Goal: Understand process/instructions: Learn about a topic

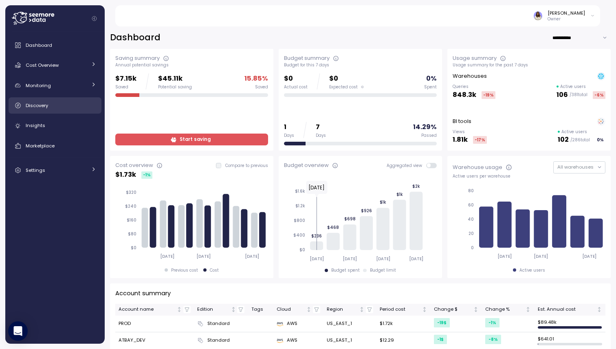
click at [88, 106] on div "Discovery" at bounding box center [61, 105] width 70 height 8
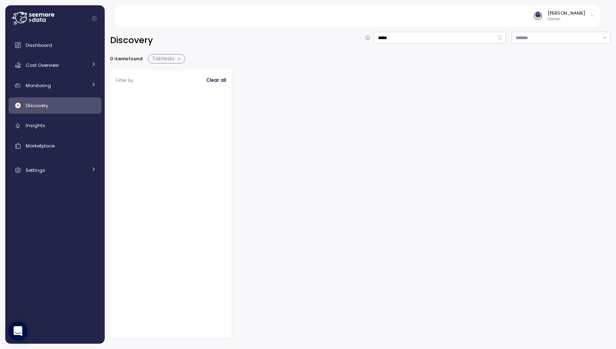
click at [179, 59] on button "button" at bounding box center [179, 59] width 11 height 7
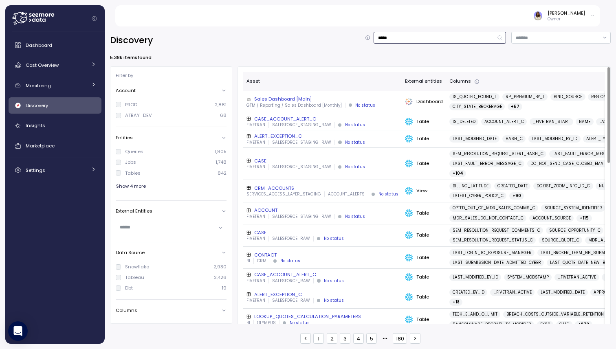
click at [410, 40] on input "*****" at bounding box center [439, 38] width 132 height 12
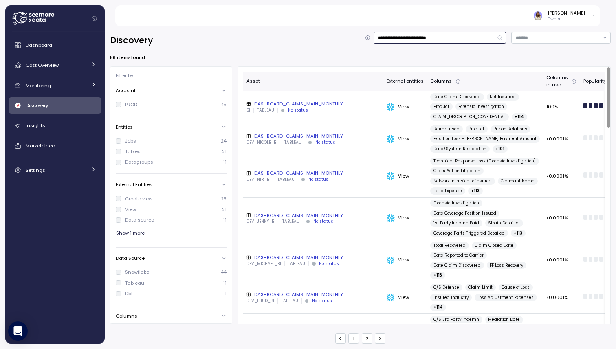
type input "**********"
click at [319, 103] on div "DASHBOARD_CLAIMS_MAIN_MONTHLY" at bounding box center [313, 104] width 134 height 7
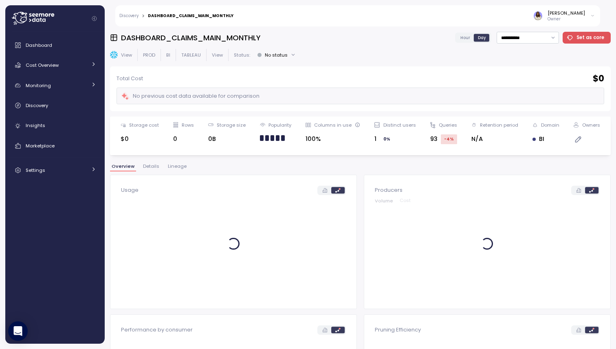
click at [176, 166] on span "Lineage" at bounding box center [177, 166] width 19 height 4
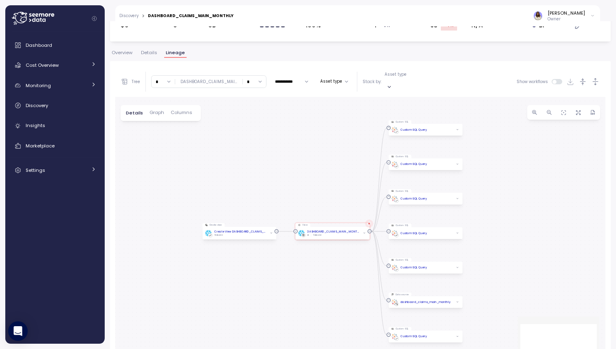
scroll to position [123, 0]
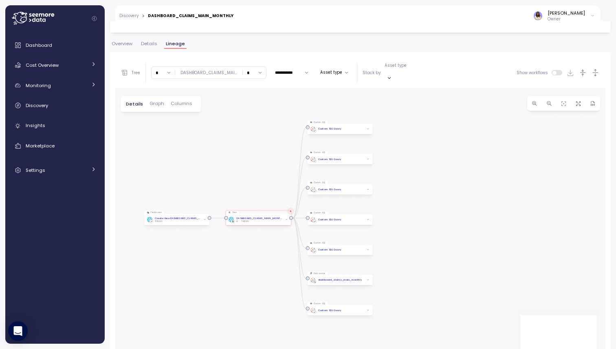
drag, startPoint x: 278, startPoint y: 146, endPoint x: 187, endPoint y: 147, distance: 91.6
click at [187, 147] on div "Create view Create View DASHBOARD_CLAIMS_MAIN_MONTHLY TABLEAU View DASHBOARD_CL…" at bounding box center [360, 231] width 490 height 287
click at [258, 72] on input "*" at bounding box center [254, 73] width 23 height 12
click at [248, 136] on div "4" at bounding box center [251, 139] width 12 height 7
type input "*"
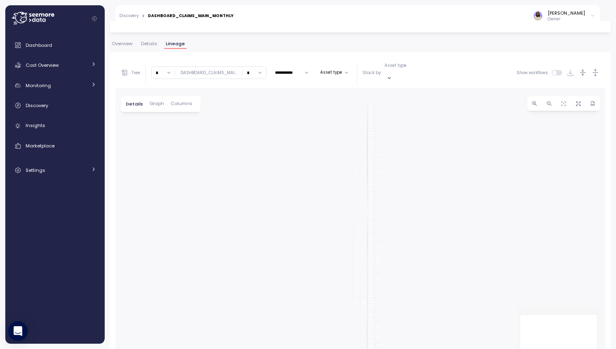
click at [259, 74] on input "*" at bounding box center [254, 73] width 23 height 12
click at [259, 72] on input "*" at bounding box center [254, 73] width 23 height 12
click at [395, 68] on p "Asset type" at bounding box center [395, 66] width 22 height 6
click at [393, 110] on p "Data source" at bounding box center [402, 112] width 25 height 6
click at [397, 122] on p "Sheet" at bounding box center [396, 122] width 12 height 6
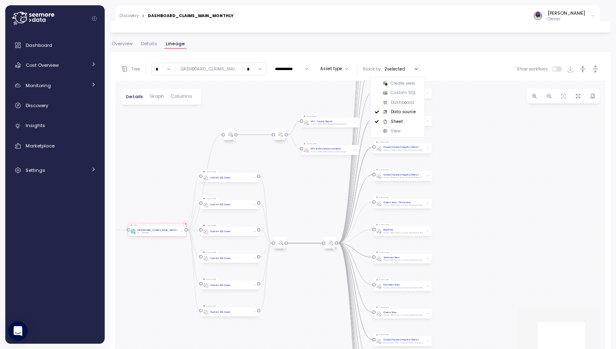
drag, startPoint x: 346, startPoint y: 184, endPoint x: 300, endPoint y: 211, distance: 53.3
click at [301, 211] on div "Create view Create View DASHBOARD_CLAIMS_MAIN_MONTHLY TABLEAU View DASHBOARD_CL…" at bounding box center [360, 228] width 490 height 294
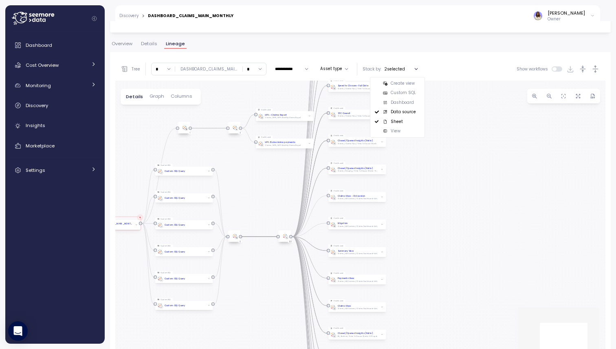
drag, startPoint x: 313, startPoint y: 213, endPoint x: 267, endPoint y: 207, distance: 46.0
click at [267, 207] on div "Create view Create View DASHBOARD_CLAIMS_MAIN_MONTHLY TABLEAU View DASHBOARD_CL…" at bounding box center [360, 228] width 490 height 294
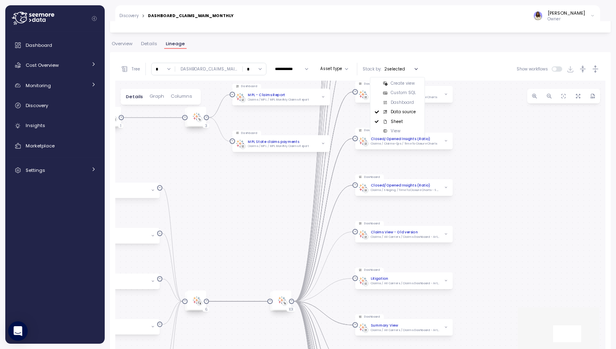
drag, startPoint x: 490, startPoint y: 230, endPoint x: 468, endPoint y: 301, distance: 74.9
click at [469, 301] on div "Create view Create View DASHBOARD_CLAIMS_MAIN_MONTHLY TABLEAU View DASHBOARD_CL…" at bounding box center [360, 228] width 490 height 294
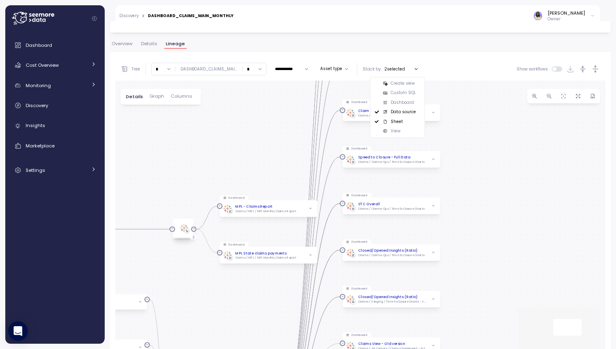
drag, startPoint x: 473, startPoint y: 220, endPoint x: 472, endPoint y: 304, distance: 84.7
click at [472, 304] on div "Create view Create View DASHBOARD_CLAIMS_MAIN_MONTHLY TABLEAU View DASHBOARD_CL…" at bounding box center [360, 228] width 490 height 294
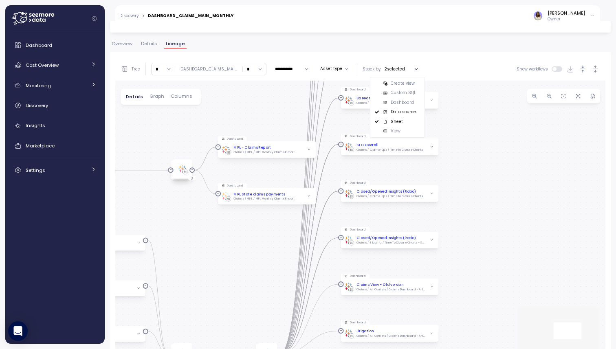
drag, startPoint x: 491, startPoint y: 265, endPoint x: 489, endPoint y: 190, distance: 74.5
click at [489, 190] on div "Create view Create View DASHBOARD_CLAIMS_MAIN_MONTHLY TABLEAU View DASHBOARD_CL…" at bounding box center [360, 228] width 490 height 294
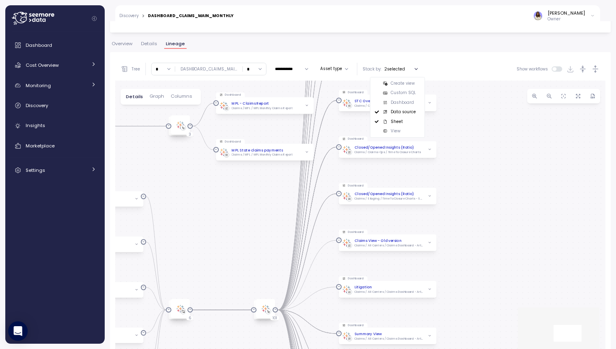
drag, startPoint x: 473, startPoint y: 260, endPoint x: 472, endPoint y: 228, distance: 32.6
click at [472, 228] on div "Create view Create View DASHBOARD_CLAIMS_MAIN_MONTHLY TABLEAU View DASHBOARD_CL…" at bounding box center [360, 228] width 490 height 294
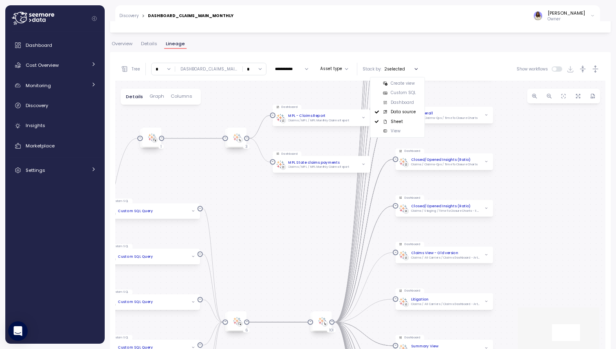
drag, startPoint x: 472, startPoint y: 226, endPoint x: 529, endPoint y: 238, distance: 58.3
click at [529, 238] on div "Create view Create View DASHBOARD_CLAIMS_MAIN_MONTHLY TABLEAU View DASHBOARD_CL…" at bounding box center [360, 228] width 490 height 294
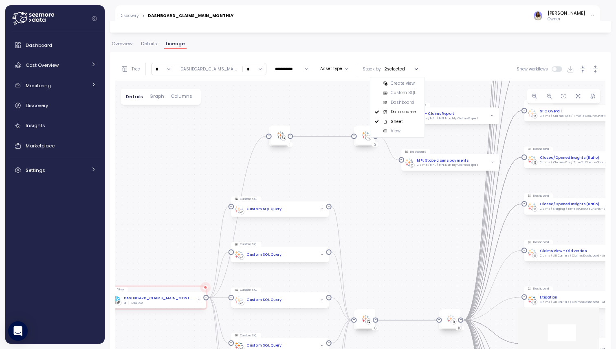
drag, startPoint x: 280, startPoint y: 212, endPoint x: 467, endPoint y: 210, distance: 186.9
click at [467, 210] on div "Create view Create View DASHBOARD_CLAIMS_MAIN_MONTHLY TABLEAU View DASHBOARD_CL…" at bounding box center [360, 228] width 490 height 294
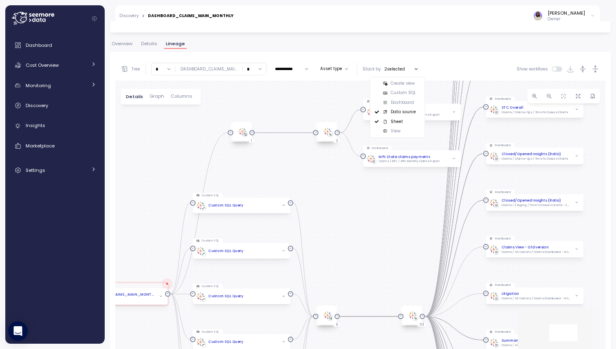
drag, startPoint x: 233, startPoint y: 231, endPoint x: 133, endPoint y: 226, distance: 100.2
click at [134, 227] on div "Create view Create View DASHBOARD_CLAIMS_MAIN_MONTHLY TABLEAU View DASHBOARD_CL…" at bounding box center [360, 228] width 490 height 294
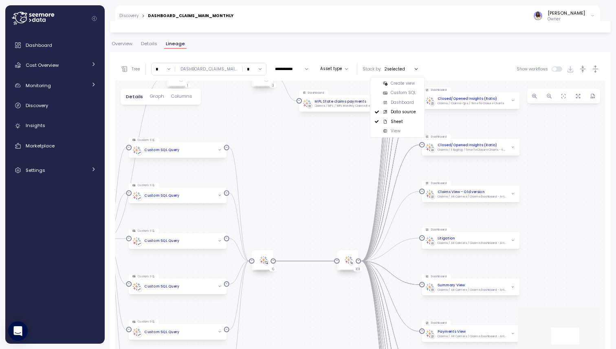
drag, startPoint x: 382, startPoint y: 221, endPoint x: 321, endPoint y: 167, distance: 81.9
click at [321, 167] on div "Create view Create View DASHBOARD_CLAIMS_MAIN_MONTHLY TABLEAU View DASHBOARD_CL…" at bounding box center [360, 228] width 490 height 294
drag, startPoint x: 313, startPoint y: 167, endPoint x: 376, endPoint y: 171, distance: 62.8
click at [376, 170] on div "Create view Create View DASHBOARD_CLAIMS_MAIN_MONTHLY TABLEAU View DASHBOARD_CL…" at bounding box center [360, 228] width 490 height 294
